Goal: Information Seeking & Learning: Check status

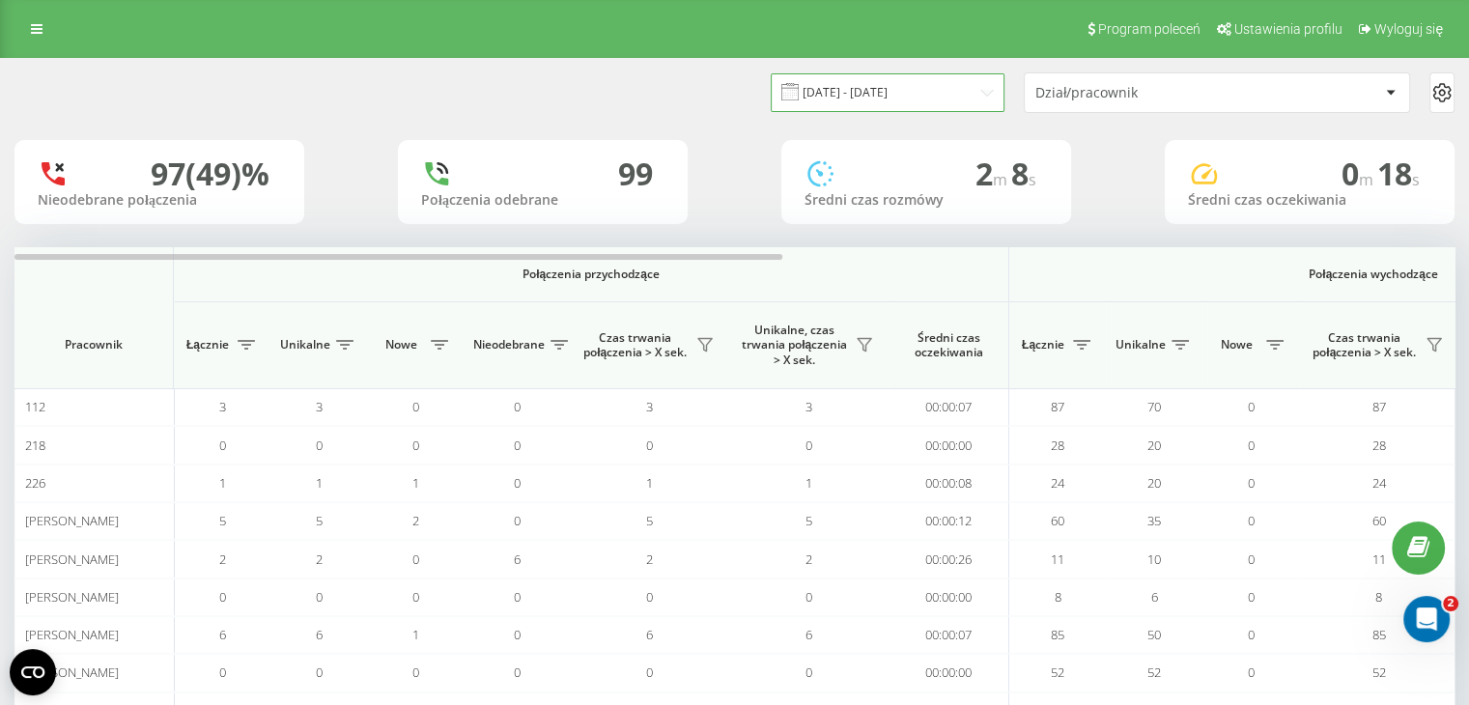
click at [917, 89] on input "[DATE] - [DATE]" at bounding box center [888, 92] width 234 height 38
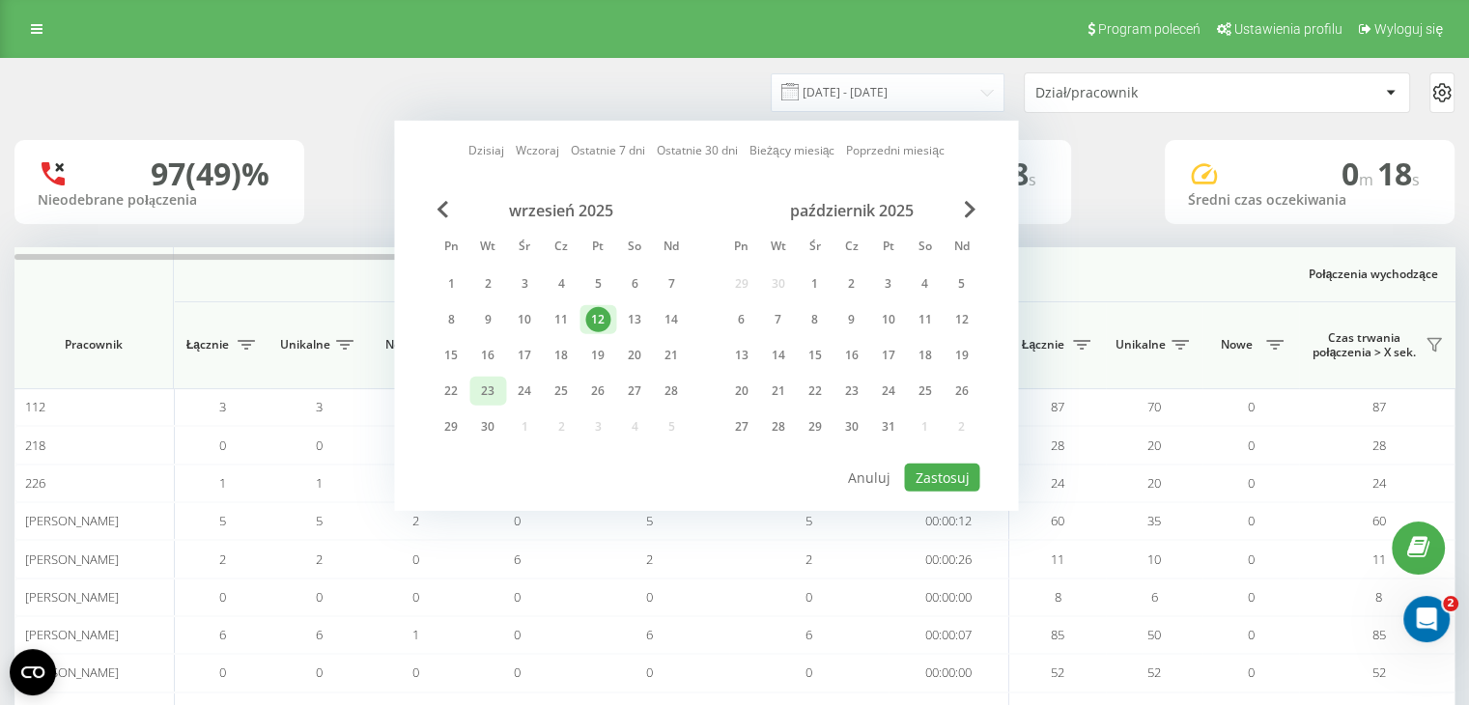
click at [475, 391] on div "23" at bounding box center [487, 391] width 25 height 25
click at [457, 389] on div "22" at bounding box center [450, 391] width 25 height 25
click at [456, 389] on div "22" at bounding box center [450, 391] width 25 height 25
click at [942, 469] on button "Zastosuj" at bounding box center [941, 478] width 75 height 28
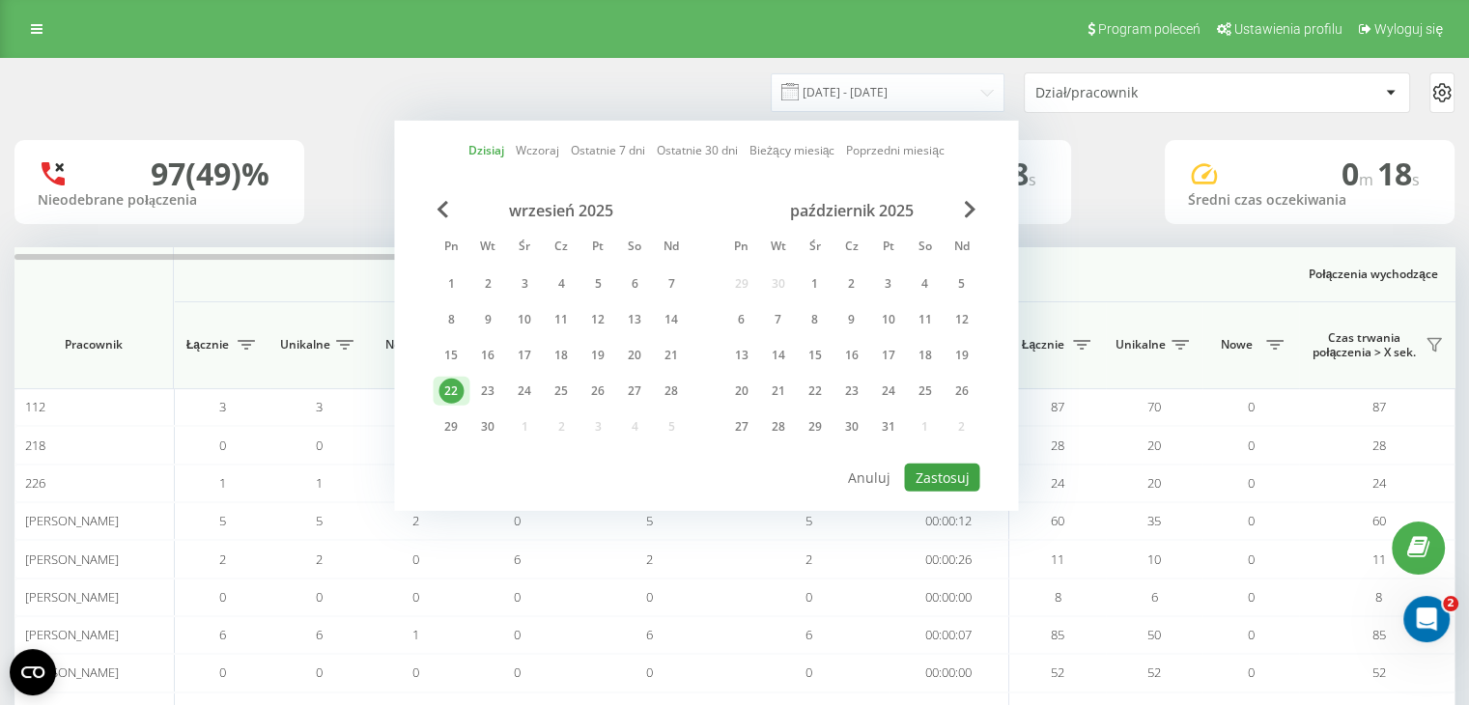
type input "[DATE] - [DATE]"
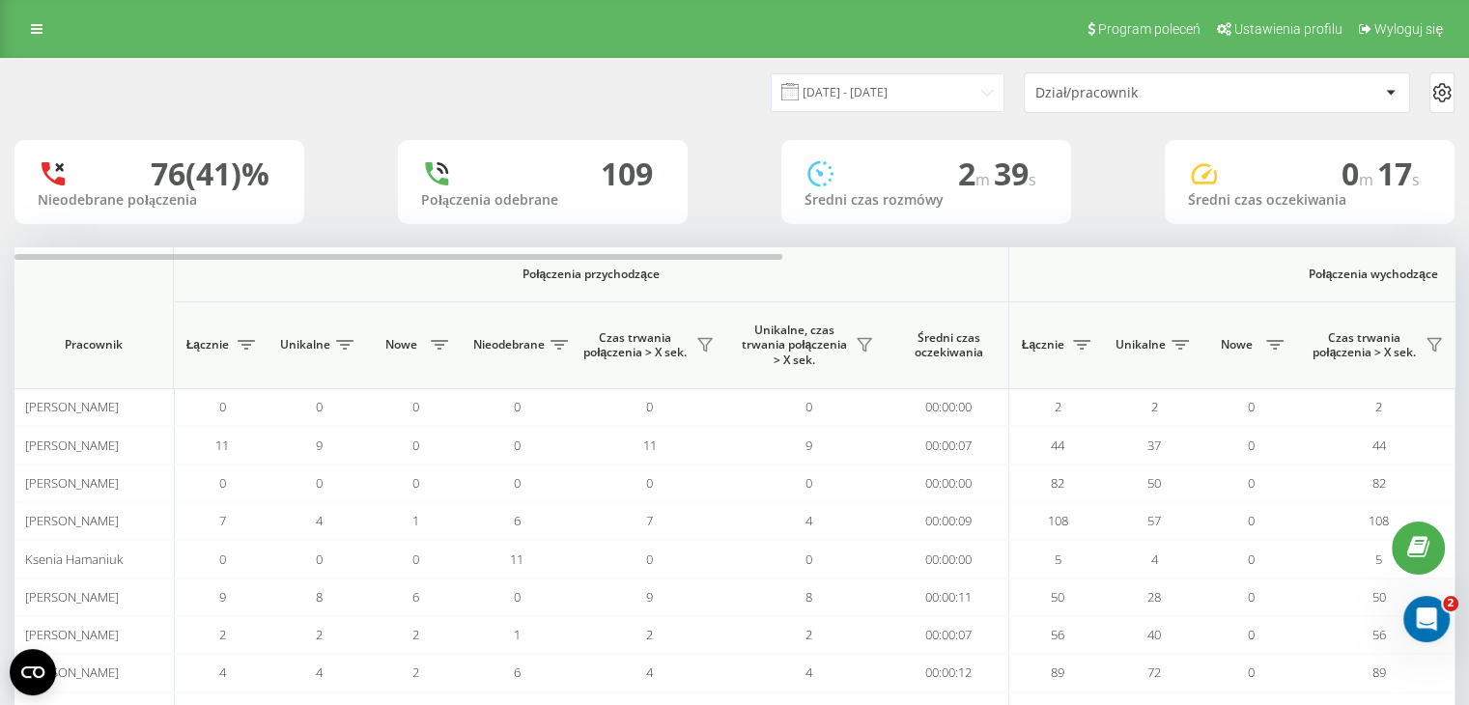
click at [1109, 91] on div "Dział/pracownik" at bounding box center [1150, 93] width 231 height 16
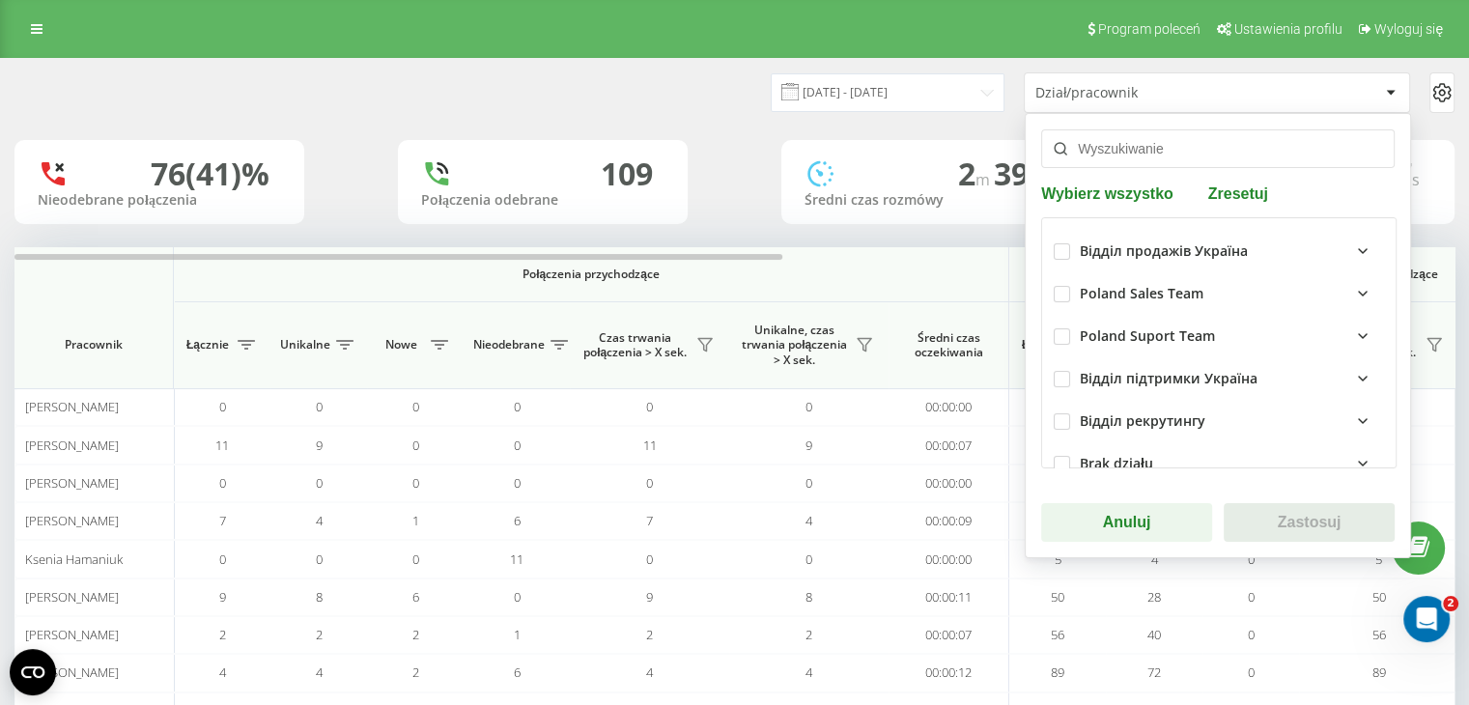
drag, startPoint x: 1110, startPoint y: 150, endPoint x: 1114, endPoint y: 136, distance: 14.1
click at [1112, 145] on input "text" at bounding box center [1217, 148] width 353 height 39
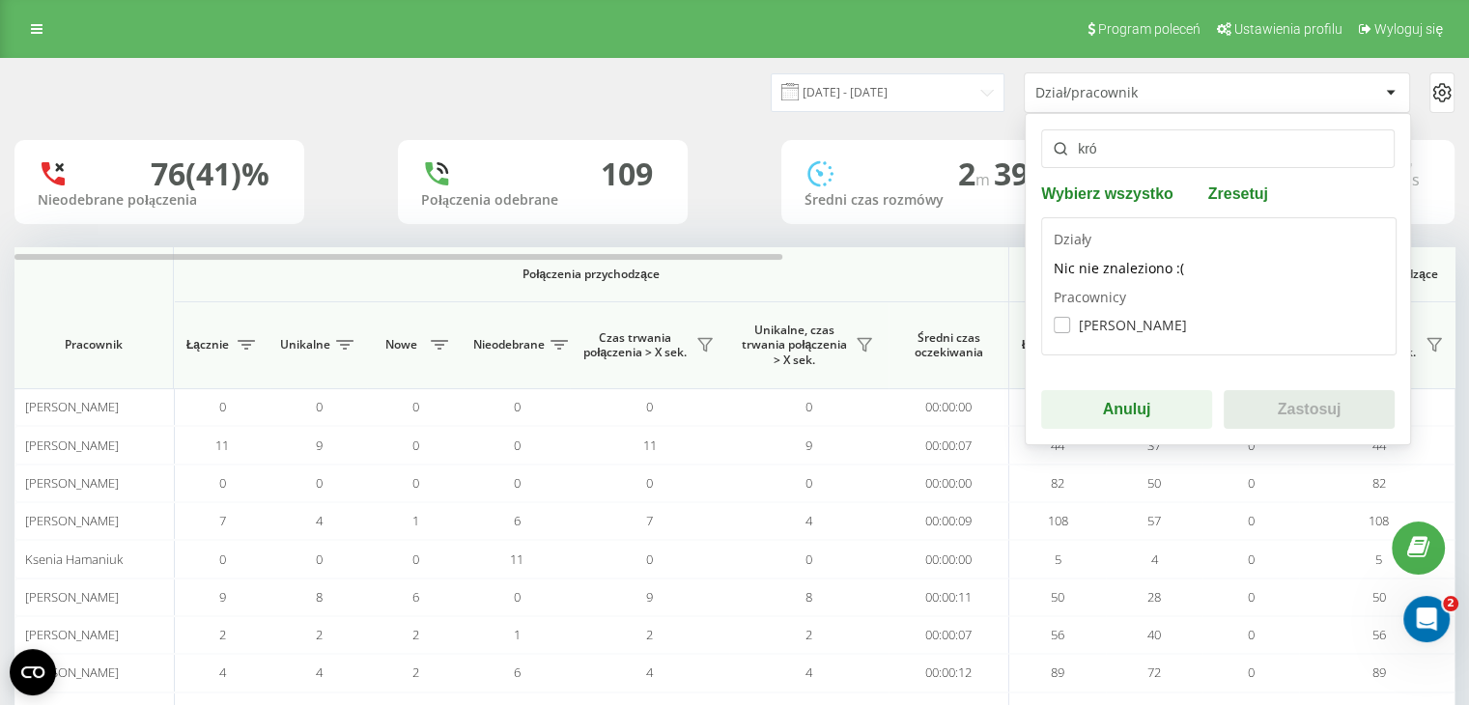
type input "kró"
click at [1076, 329] on label "[PERSON_NAME]" at bounding box center [1120, 325] width 133 height 16
checkbox input "true"
click at [1277, 414] on button "Zastosuj" at bounding box center [1309, 409] width 171 height 39
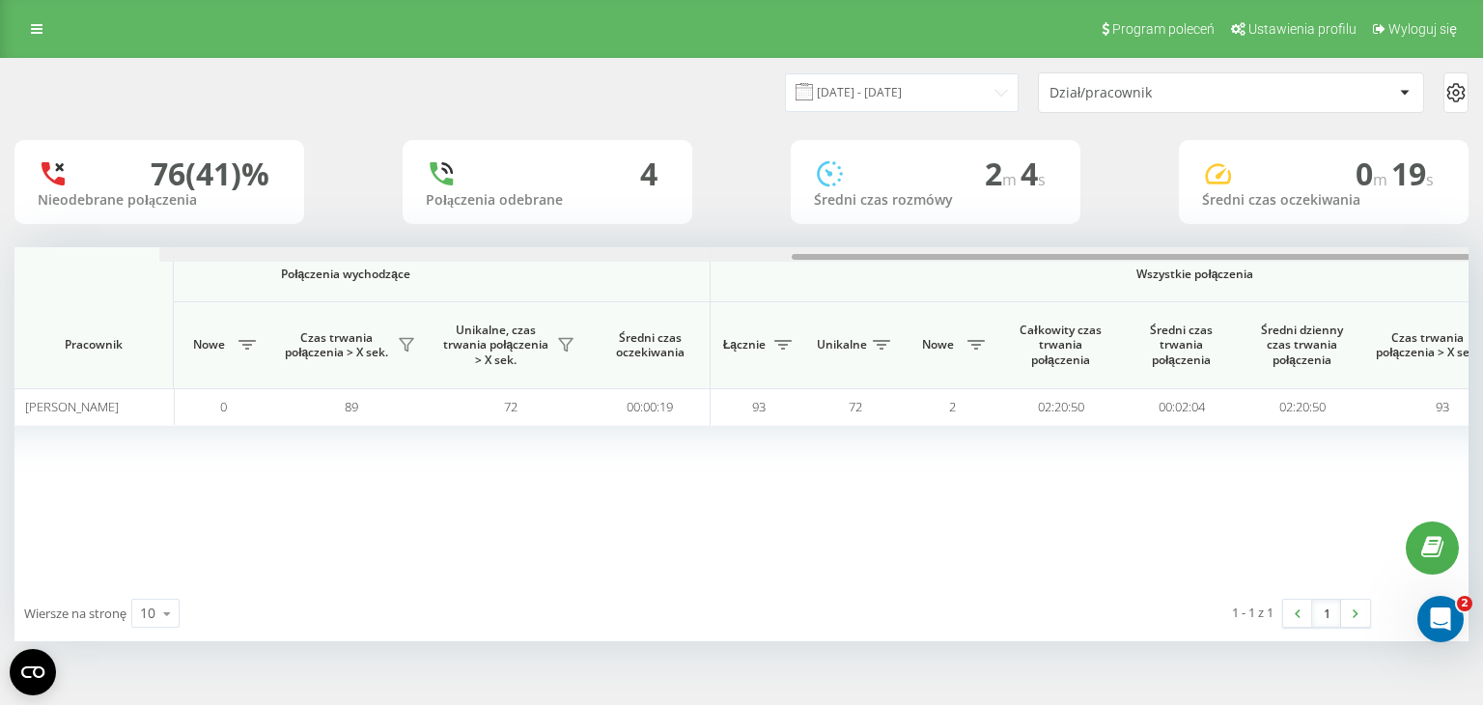
scroll to position [0, 1240]
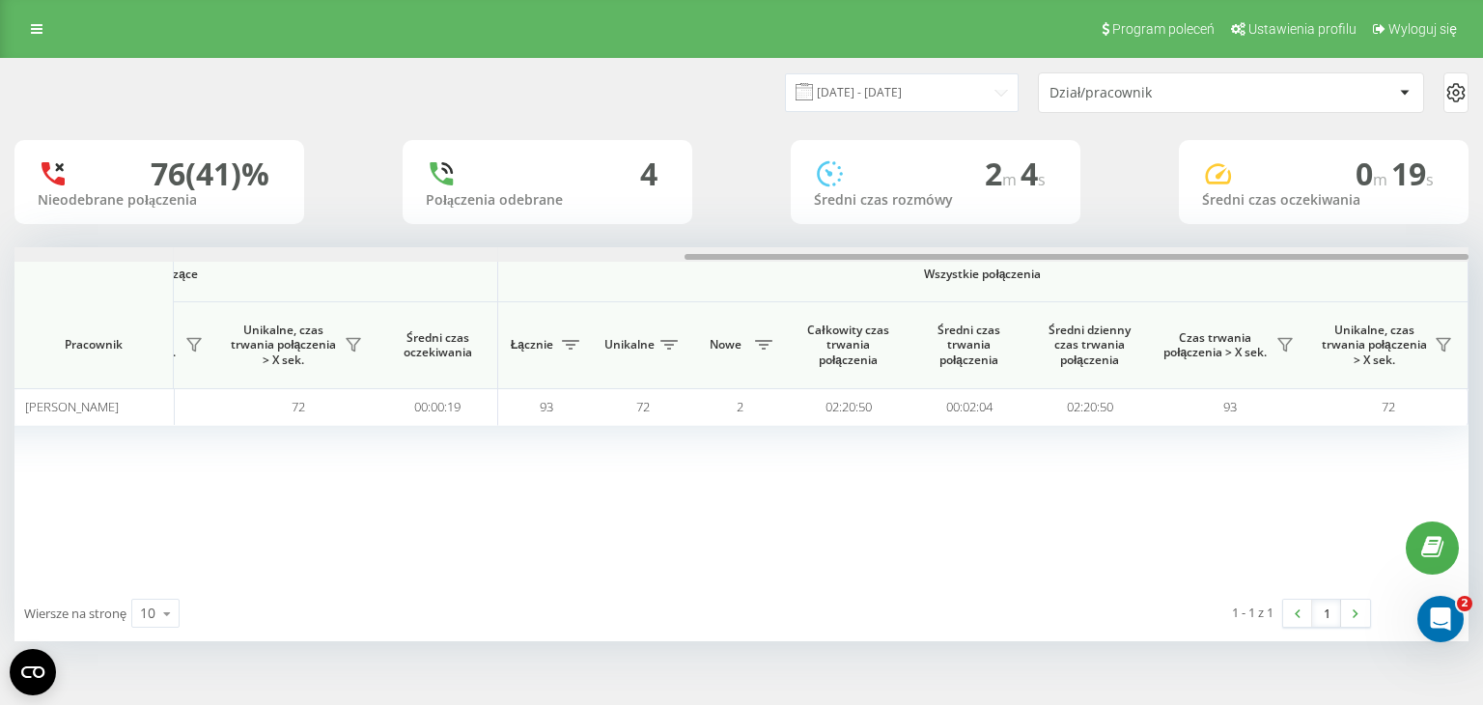
drag, startPoint x: 758, startPoint y: 256, endPoint x: 1464, endPoint y: 258, distance: 706.0
click at [1464, 258] on div at bounding box center [1077, 257] width 784 height 6
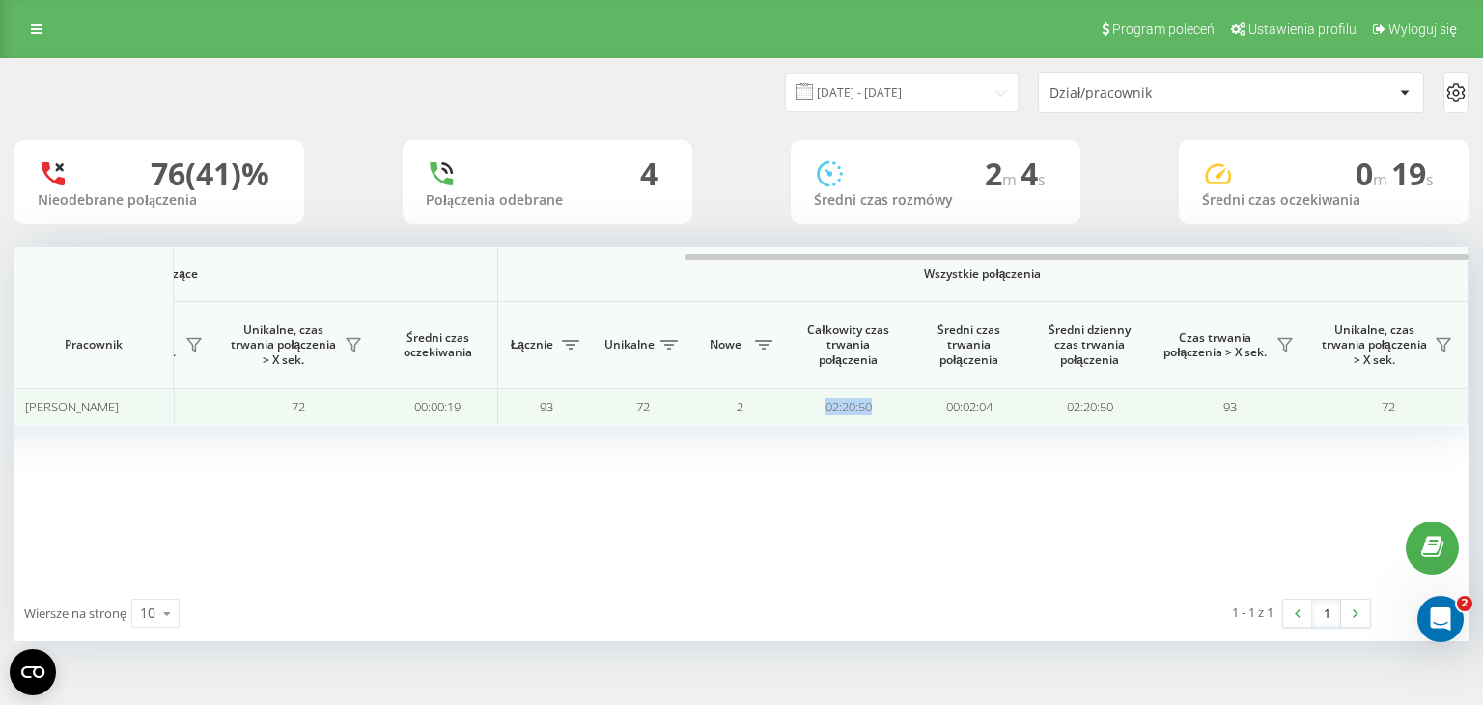
drag, startPoint x: 821, startPoint y: 404, endPoint x: 873, endPoint y: 405, distance: 52.2
click at [873, 405] on td "02:20:50" at bounding box center [848, 407] width 121 height 38
copy td "02:20:50"
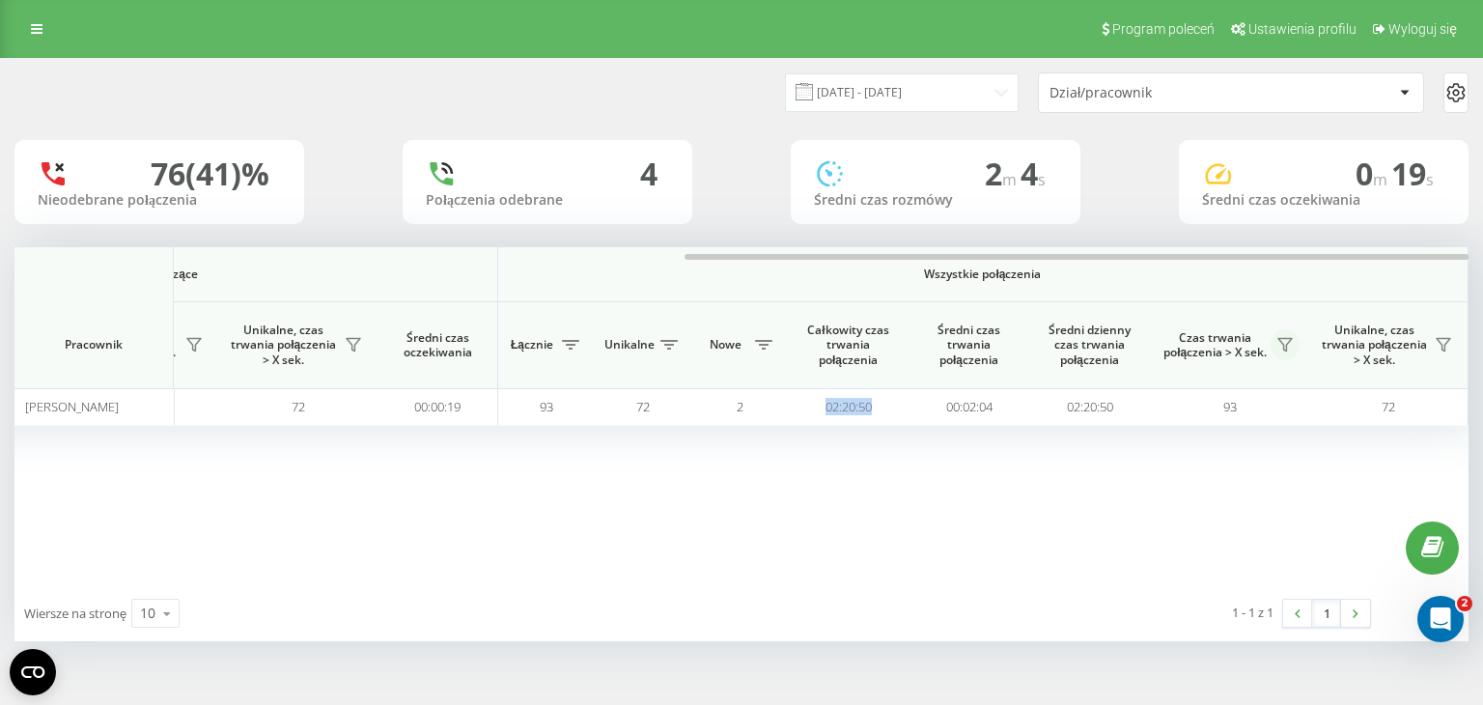
click at [1285, 344] on icon at bounding box center [1285, 344] width 15 height 15
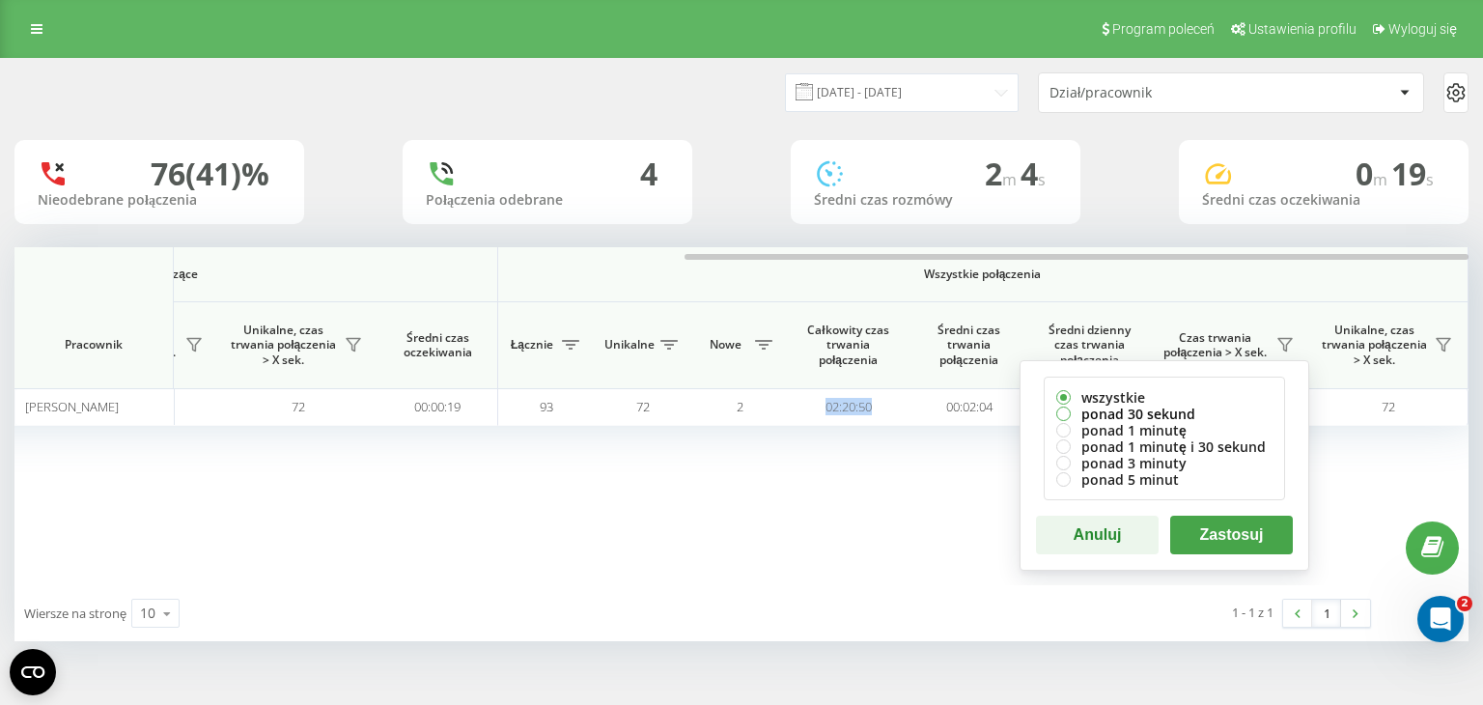
click at [1128, 410] on label "ponad 30 sekund" at bounding box center [1165, 414] width 216 height 16
radio input "true"
click at [1204, 523] on button "Zastosuj" at bounding box center [1232, 535] width 123 height 39
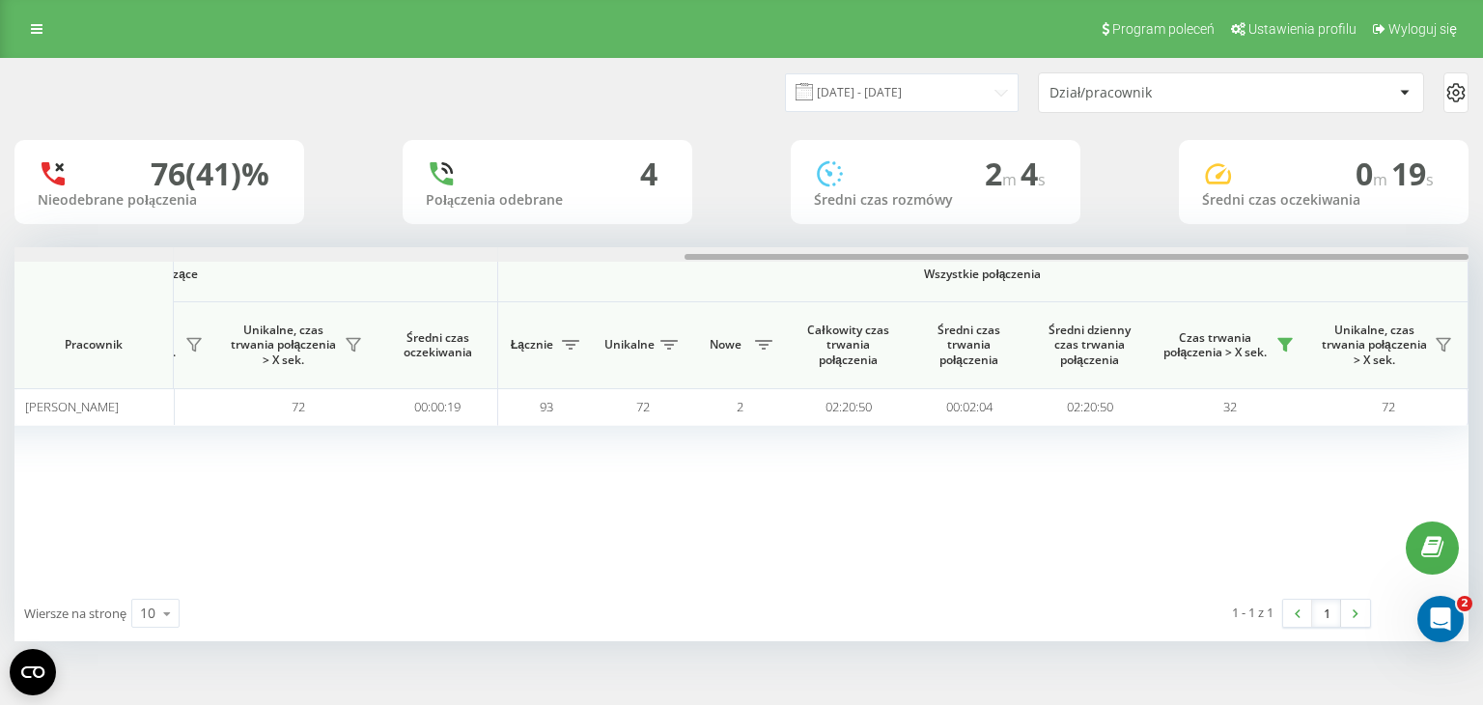
drag, startPoint x: 707, startPoint y: 256, endPoint x: 1440, endPoint y: 294, distance: 734.0
click at [1440, 294] on div "Połączenia przychodzące Połączenia wychodzące Wszystkie połączenia Pracownik Łą…" at bounding box center [741, 416] width 1455 height 338
